Goal: Transaction & Acquisition: Download file/media

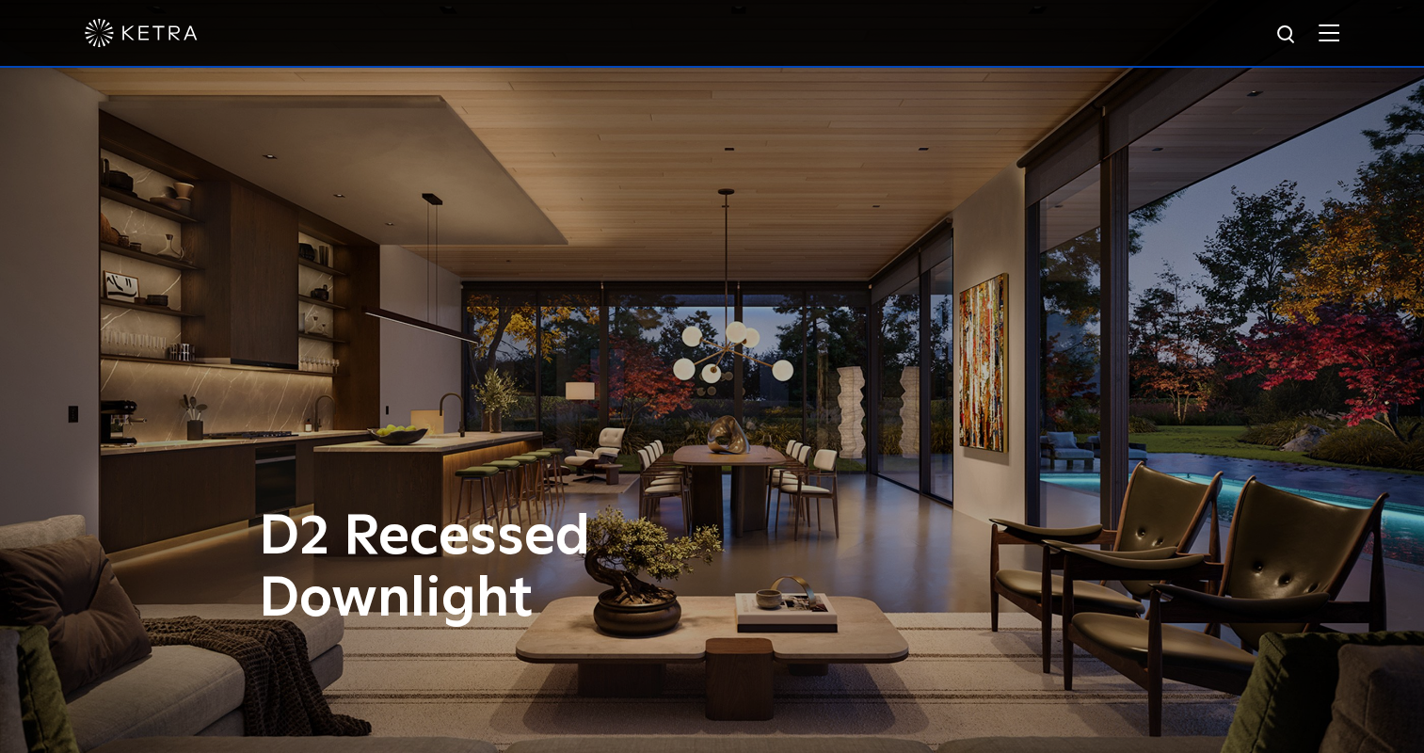
click at [1338, 41] on img at bounding box center [1328, 33] width 21 height 18
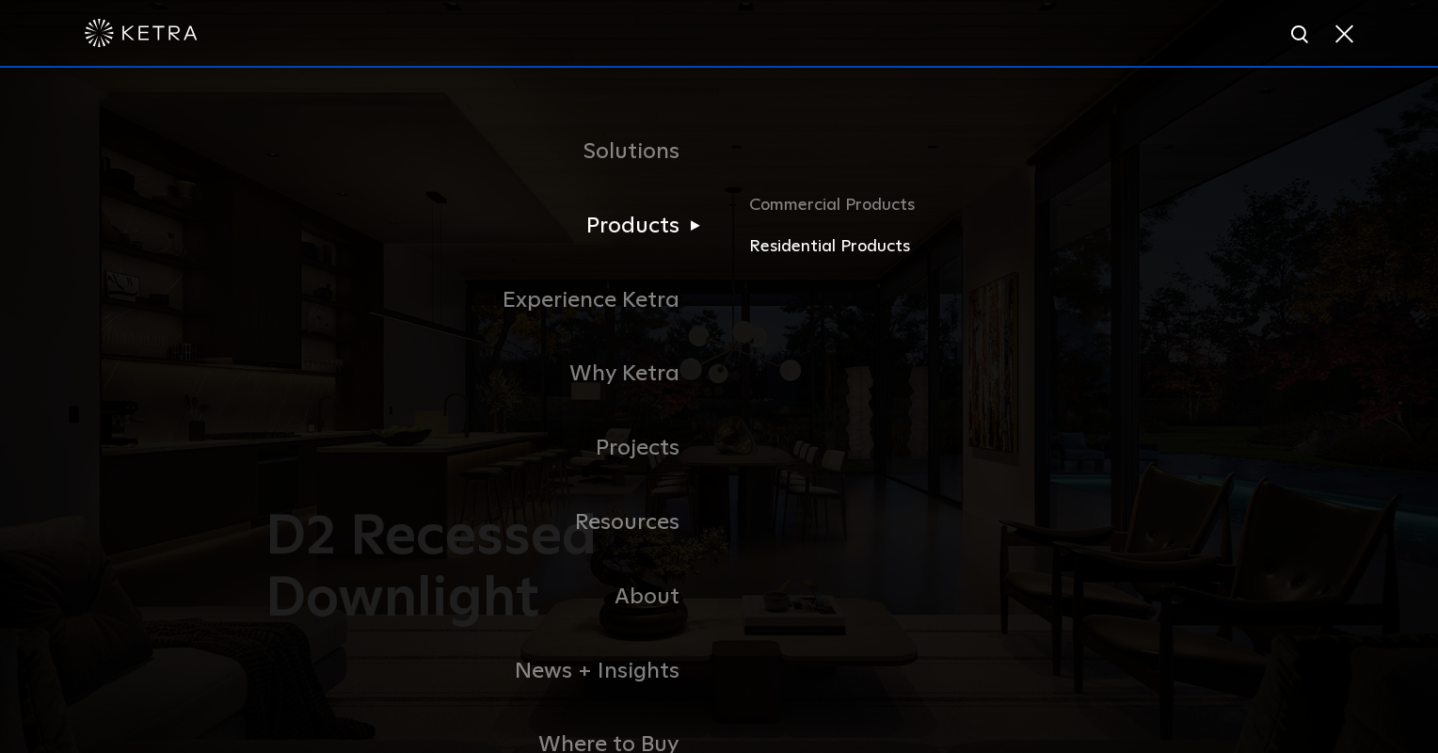
click at [818, 250] on link "Residential Products" at bounding box center [969, 246] width 440 height 27
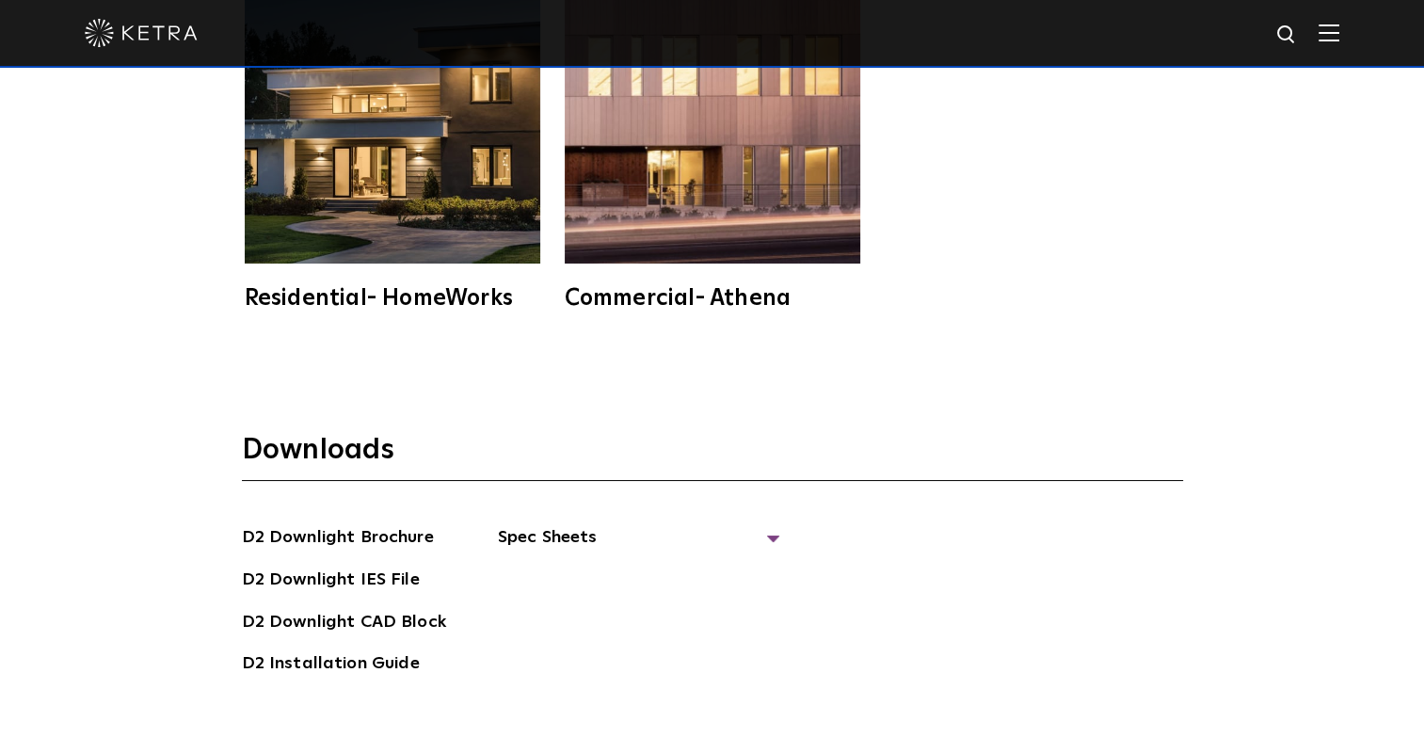
scroll to position [5110, 0]
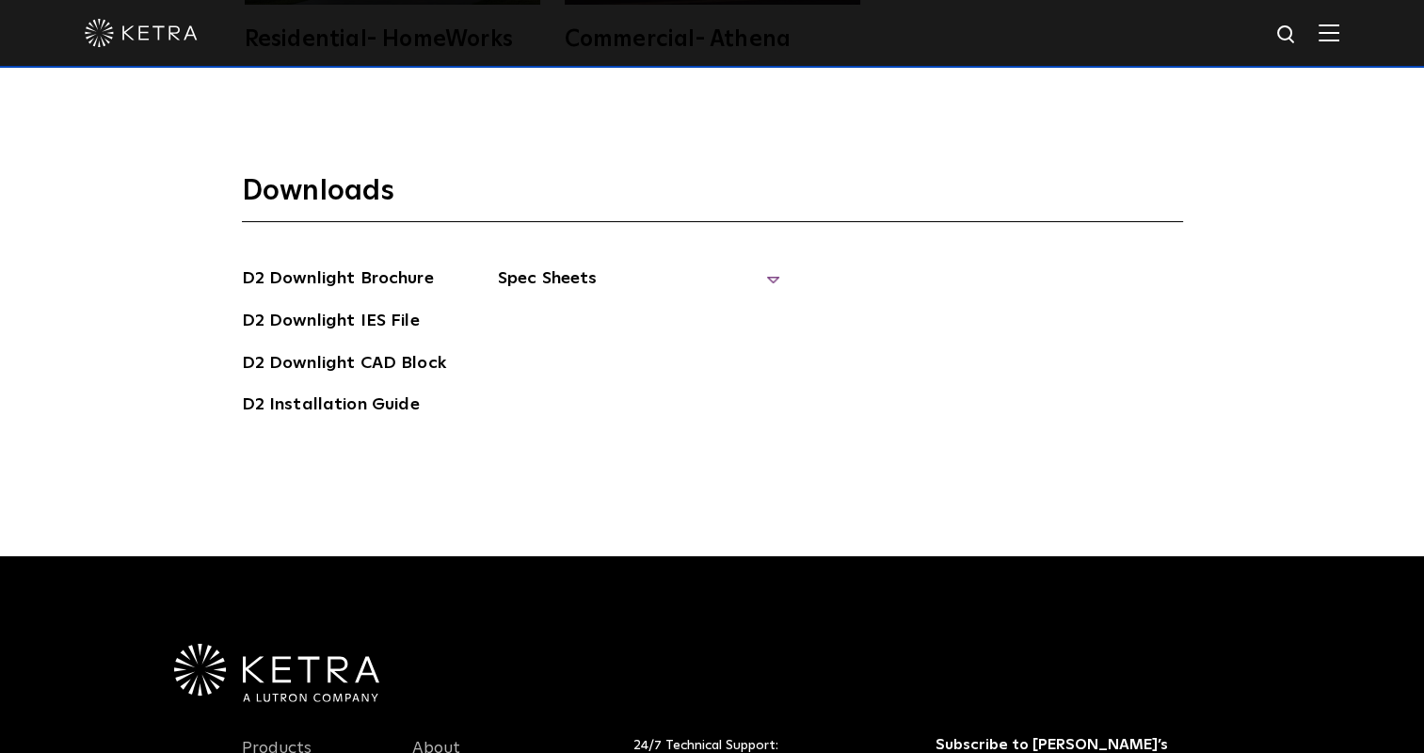
click at [551, 265] on span "Spec Sheets" at bounding box center [639, 285] width 282 height 41
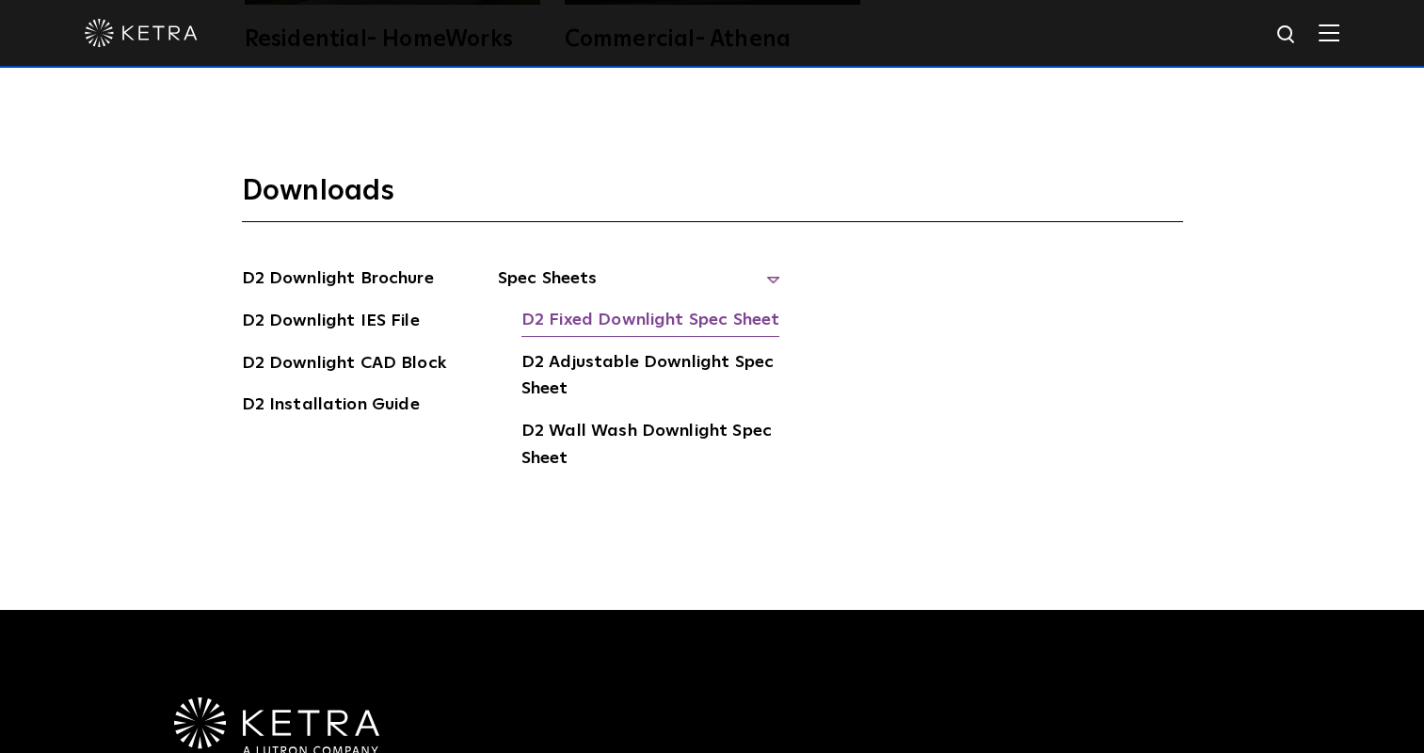
click at [596, 307] on link "D2 Fixed Downlight Spec Sheet" at bounding box center [650, 322] width 258 height 30
click at [327, 391] on link "D2 Installation Guide" at bounding box center [331, 406] width 178 height 30
